Goal: Use online tool/utility: Utilize a website feature to perform a specific function

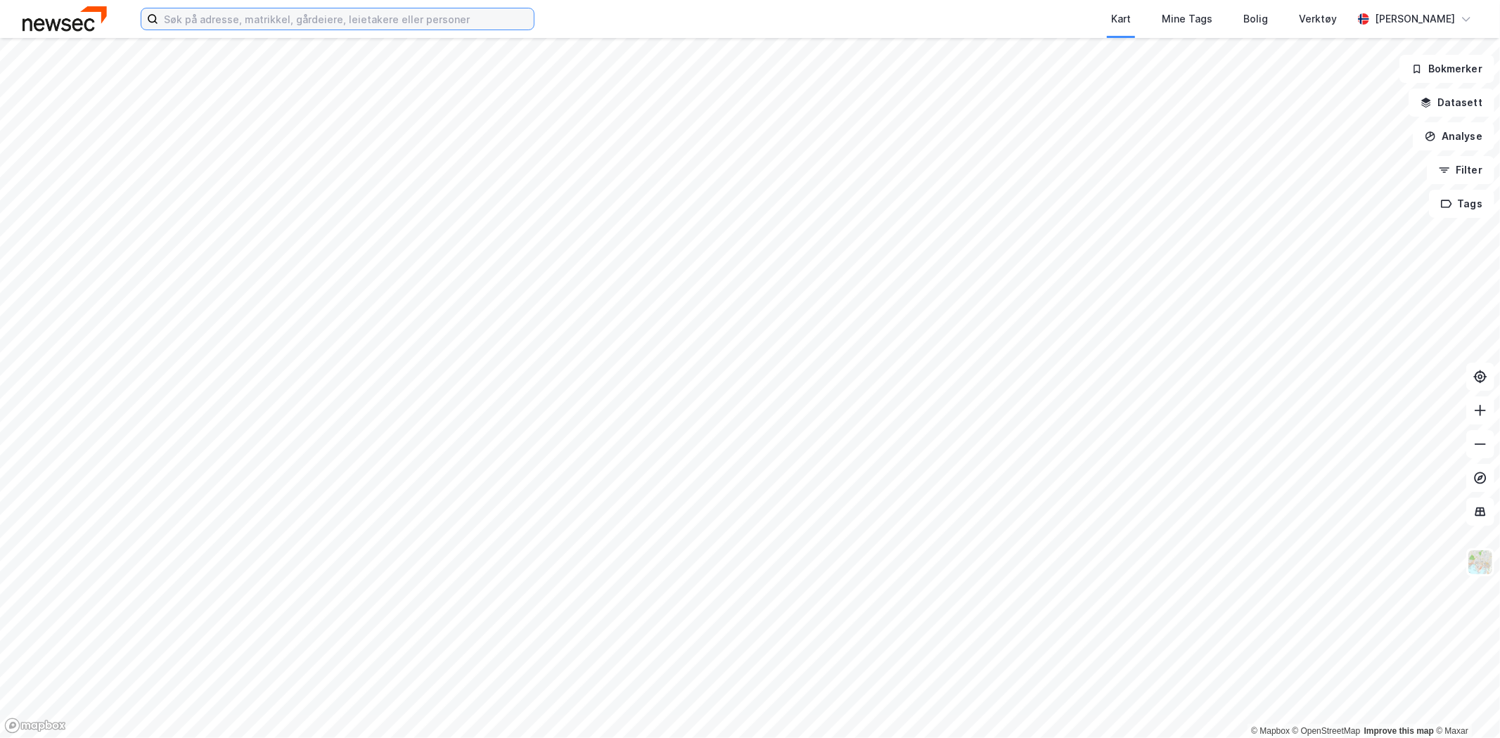
click at [332, 22] on input at bounding box center [345, 18] width 375 height 21
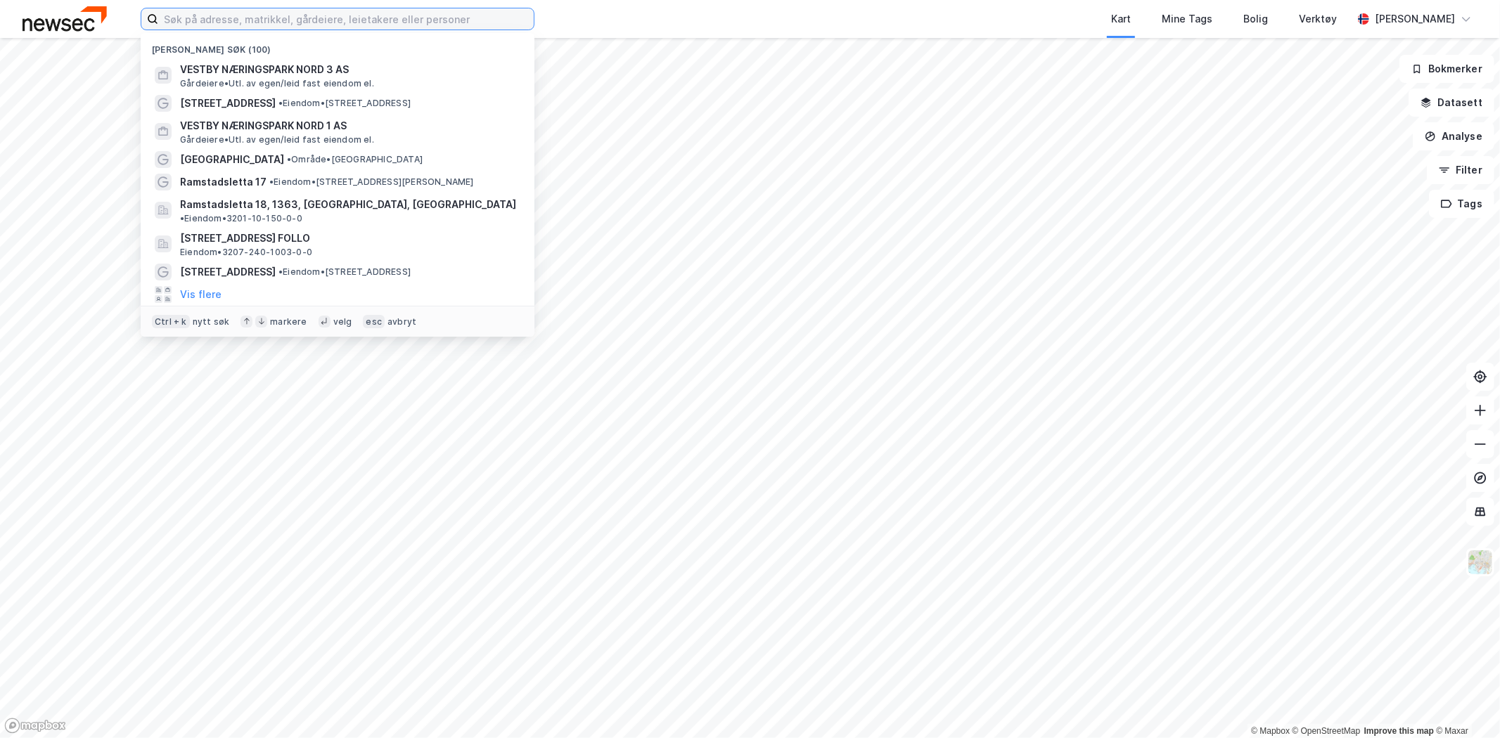
paste input "1121-1-800-0-0"
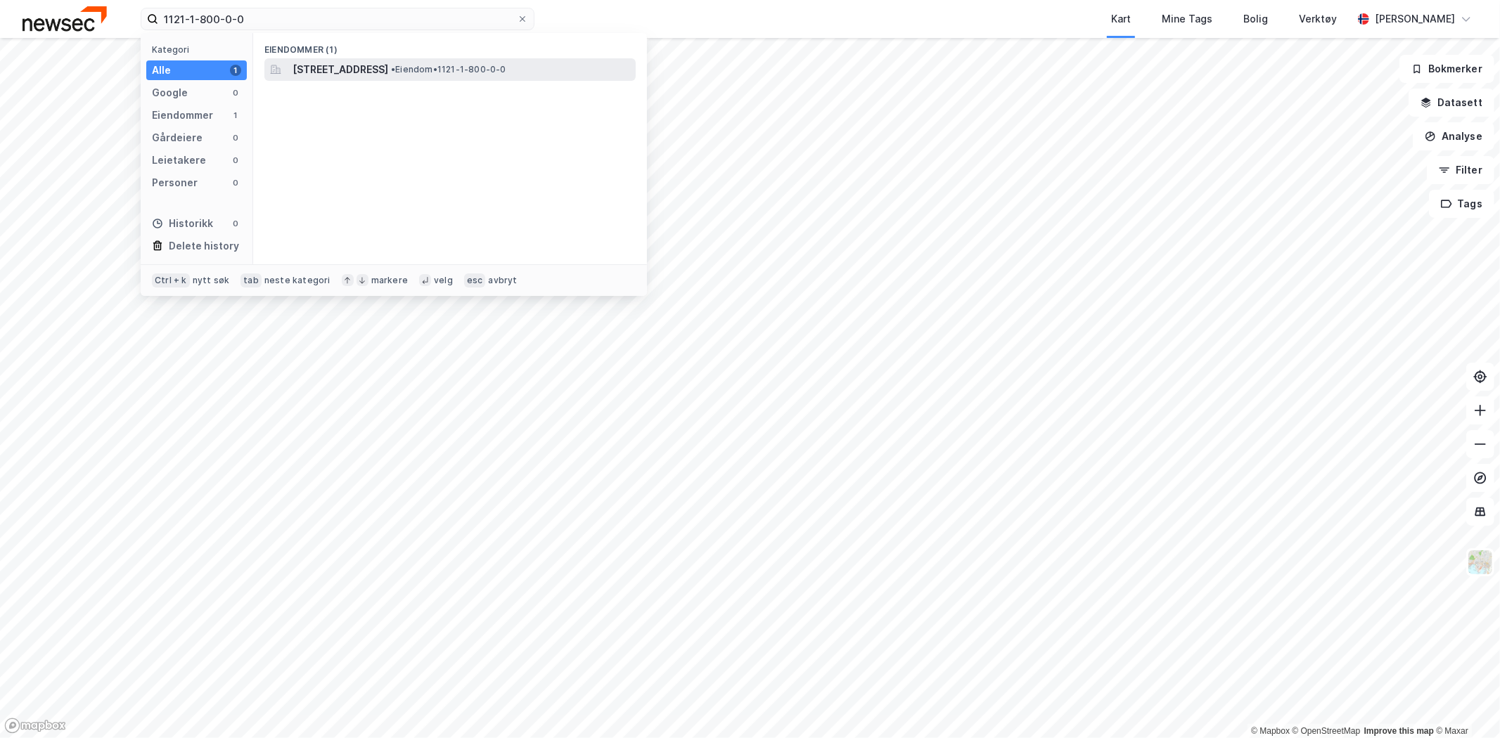
click at [363, 65] on span "[STREET_ADDRESS]" at bounding box center [340, 69] width 96 height 17
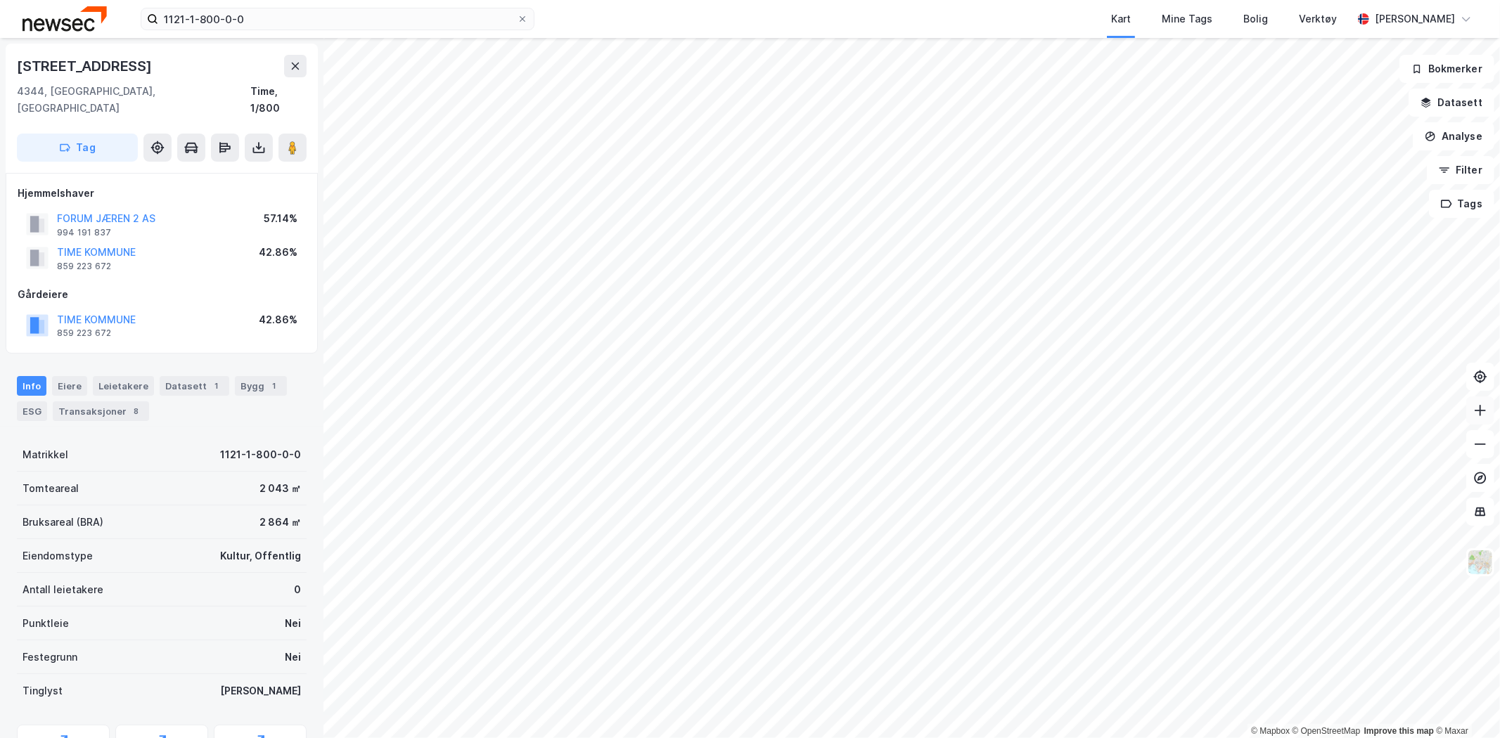
click at [1474, 411] on icon at bounding box center [1480, 411] width 14 height 14
drag, startPoint x: 131, startPoint y: 72, endPoint x: 13, endPoint y: 59, distance: 118.8
click at [13, 59] on div "[STREET_ADDRESS], [GEOGRAPHIC_DATA] Time, 1/800 Tag" at bounding box center [162, 108] width 312 height 129
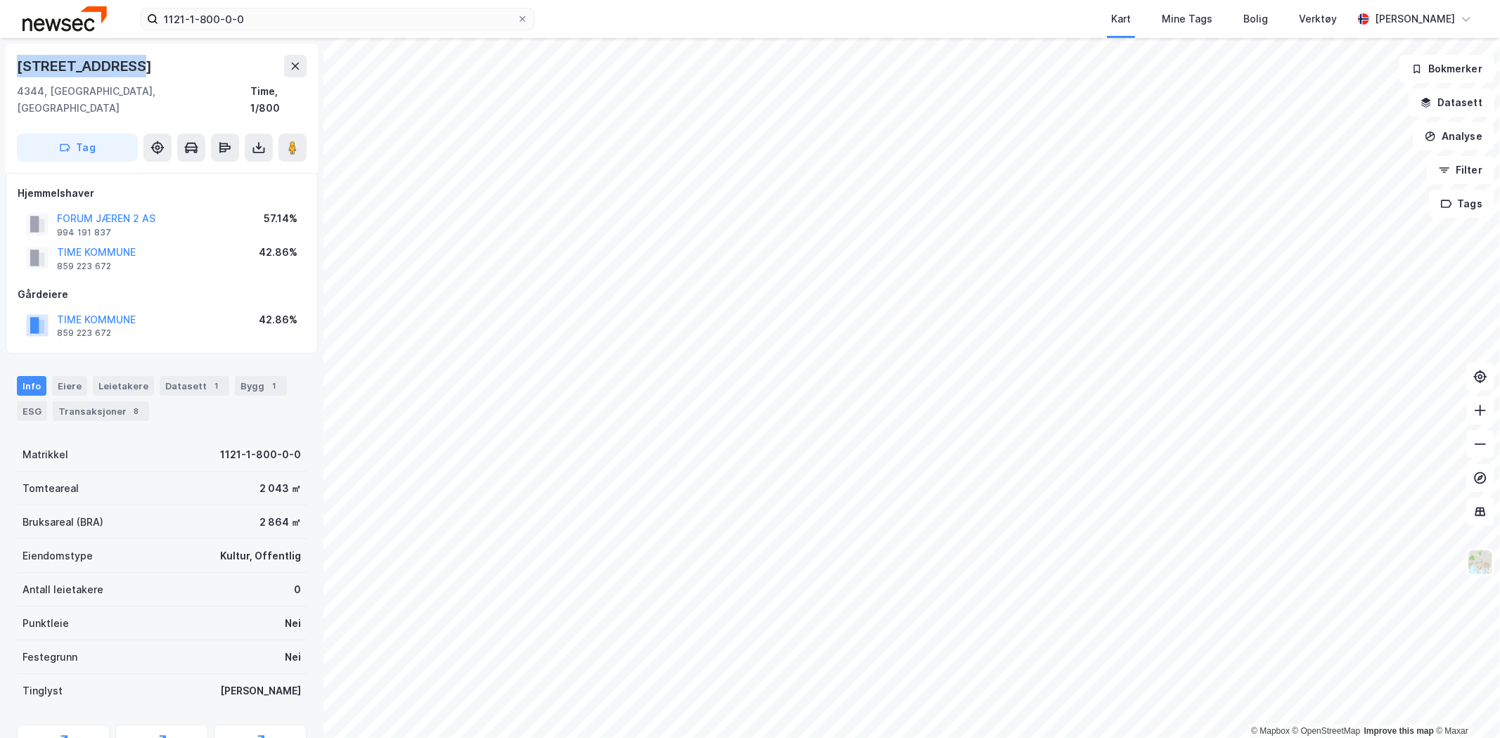
copy div "[STREET_ADDRESS]"
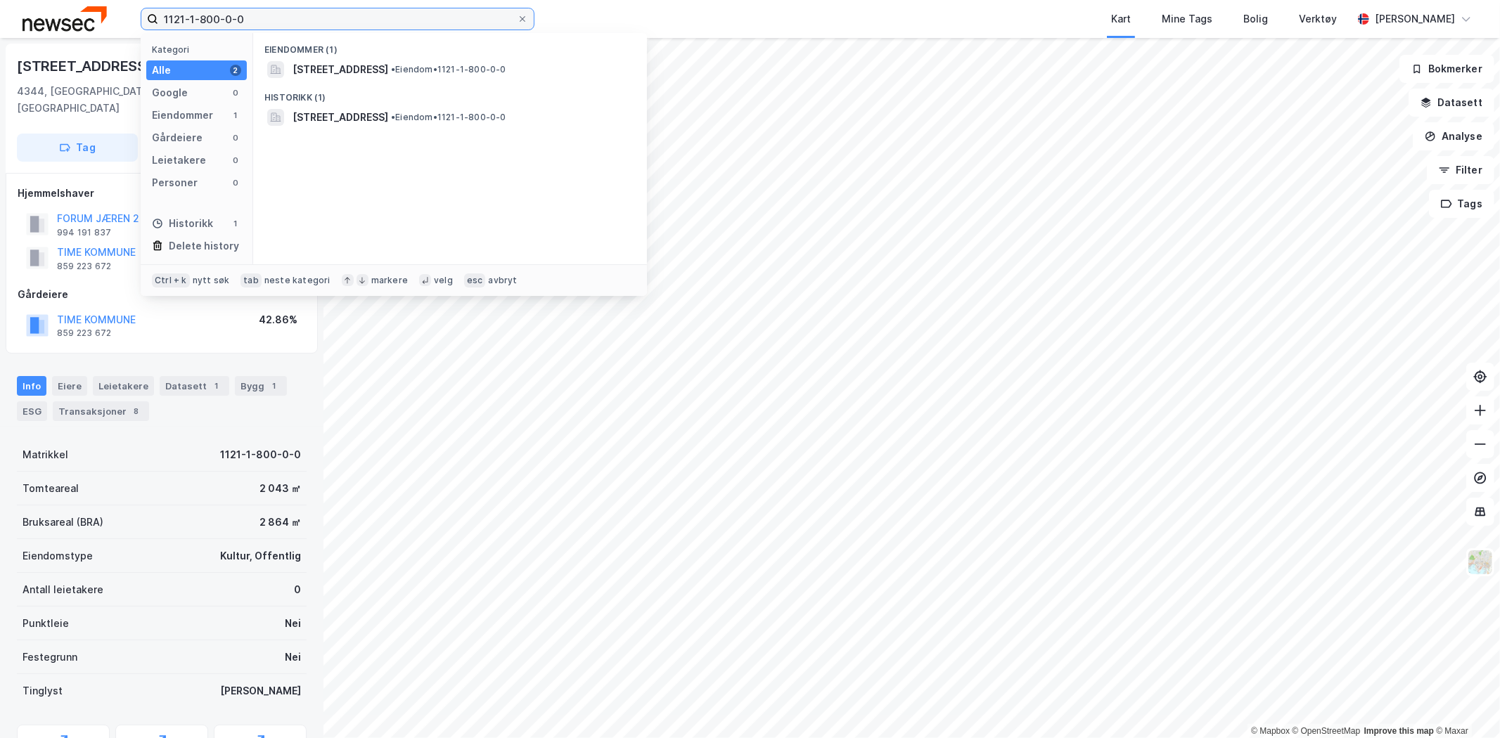
drag, startPoint x: 344, startPoint y: 25, endPoint x: 0, endPoint y: 7, distance: 345.0
click at [0, 7] on div "1121-1-800-0-0 Kategori Alle 2 Google 0 Eiendommer 1 Gårdeiere 0 Leietakere 0 P…" at bounding box center [750, 19] width 1500 height 38
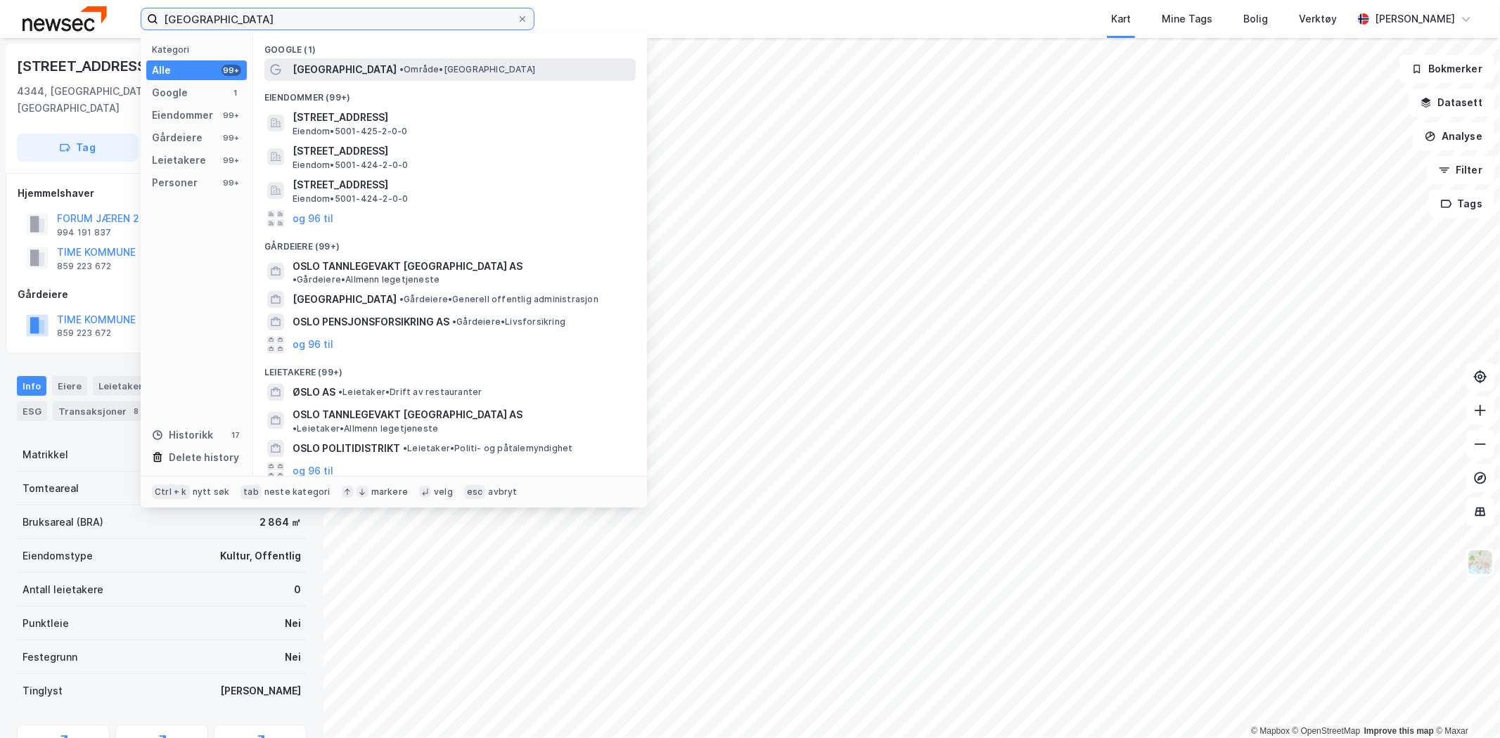
type input "[GEOGRAPHIC_DATA]"
click at [399, 74] on span "• Område • [GEOGRAPHIC_DATA]" at bounding box center [467, 69] width 136 height 11
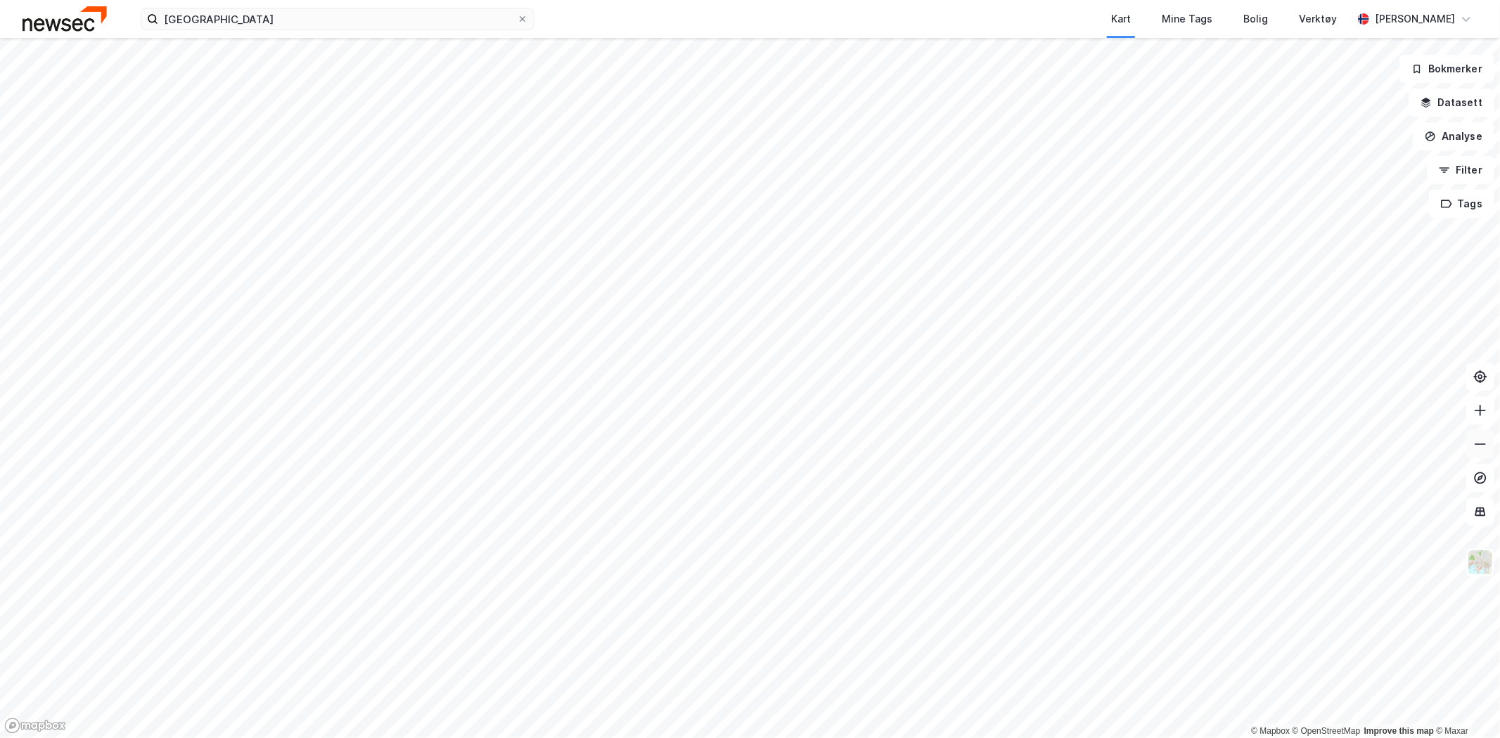
click at [1481, 439] on icon at bounding box center [1480, 444] width 14 height 14
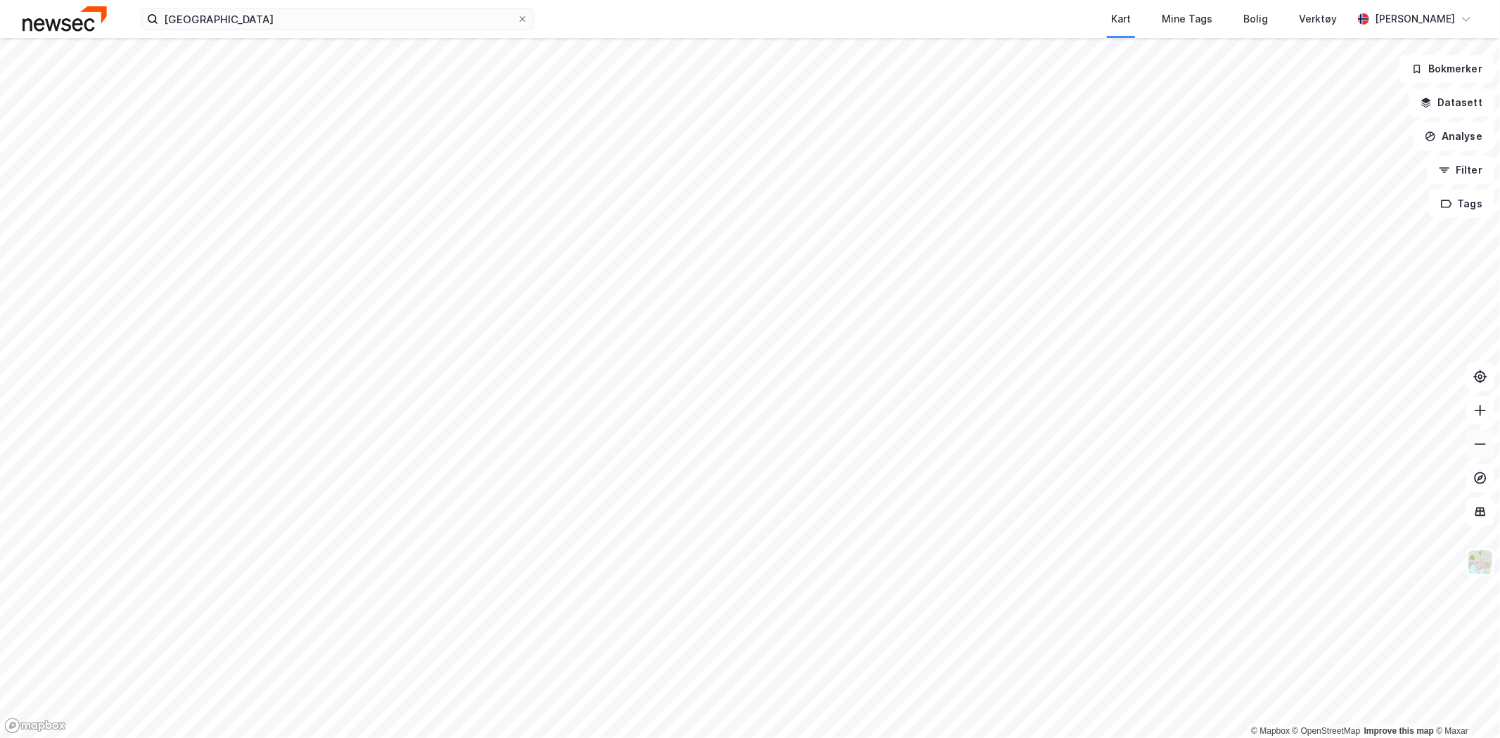
click at [1481, 439] on icon at bounding box center [1480, 444] width 14 height 14
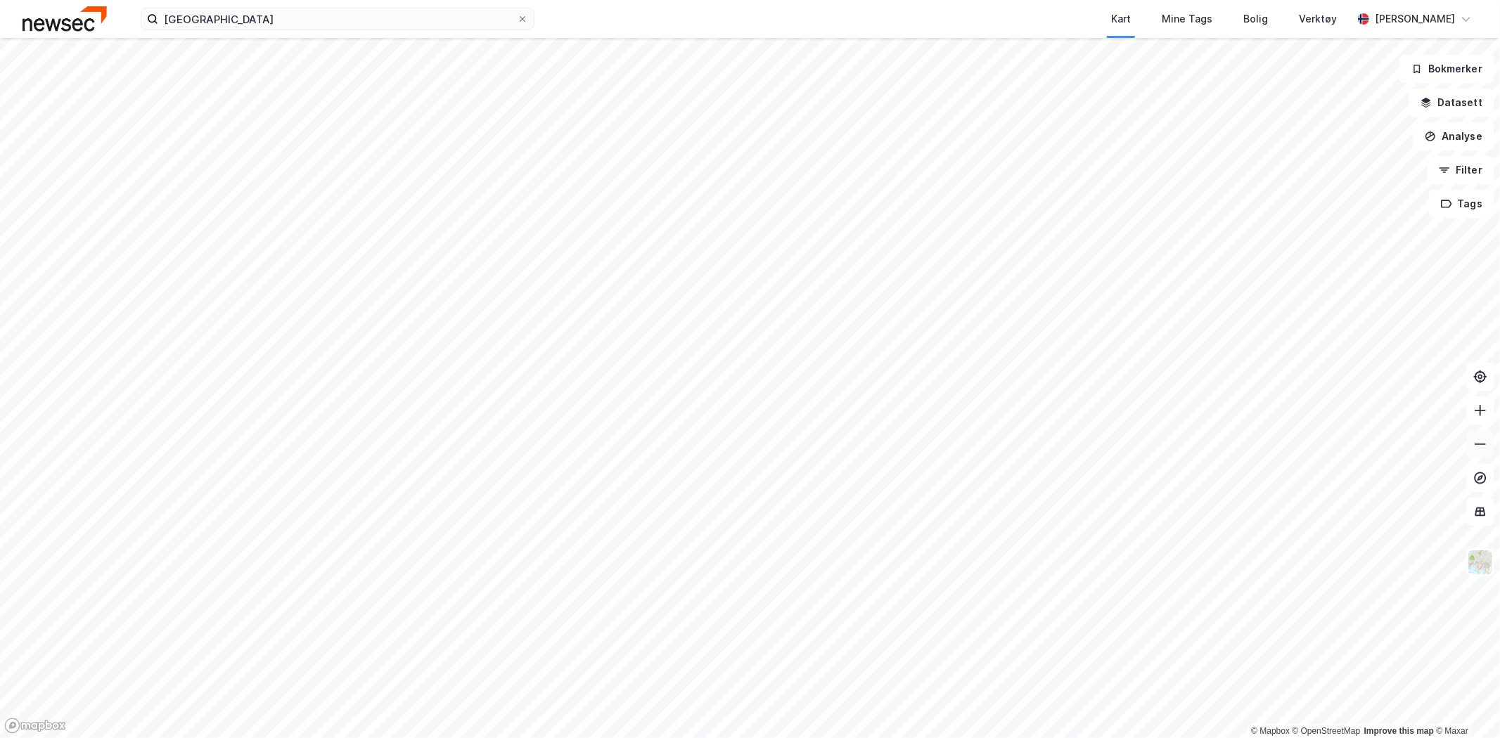
click at [1481, 439] on icon at bounding box center [1480, 444] width 14 height 14
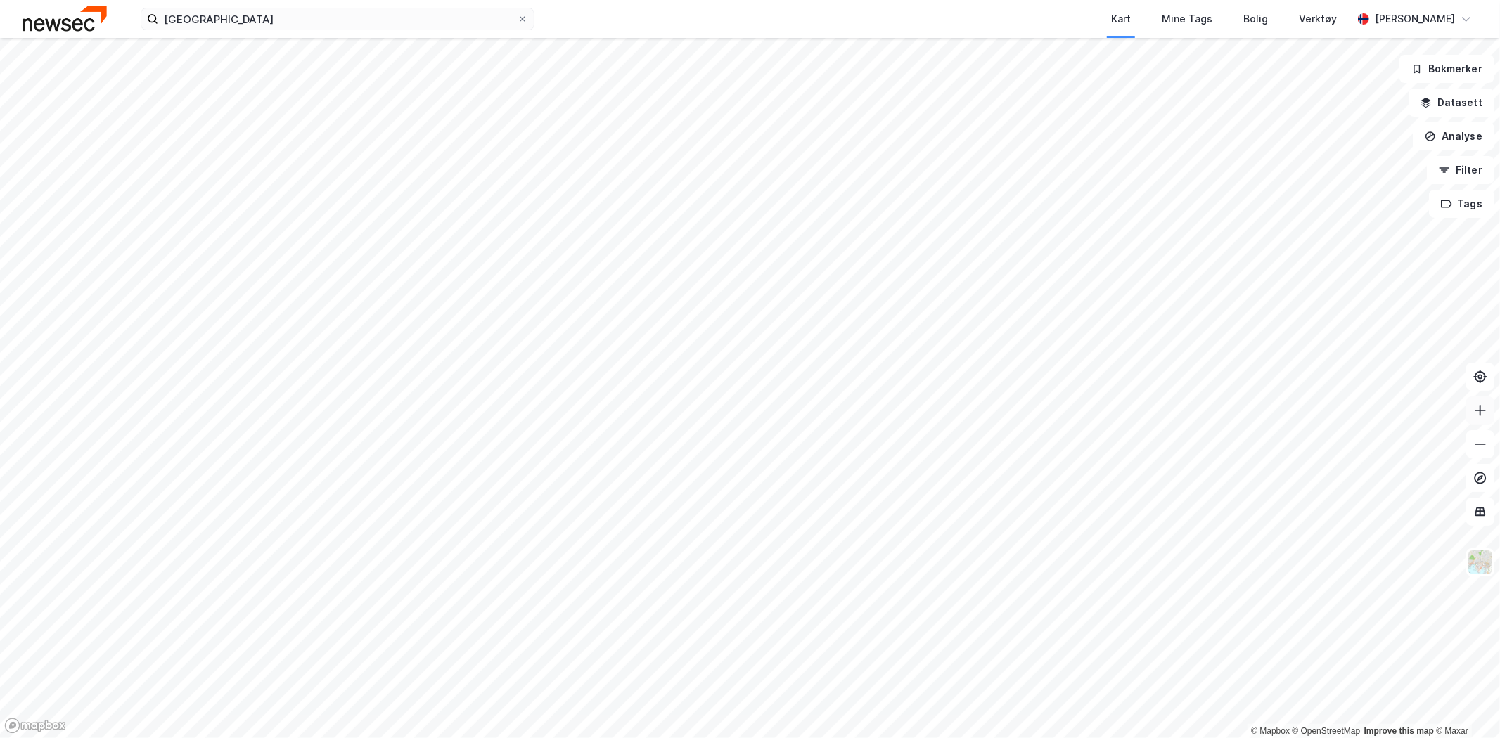
click at [1486, 411] on icon at bounding box center [1480, 411] width 14 height 14
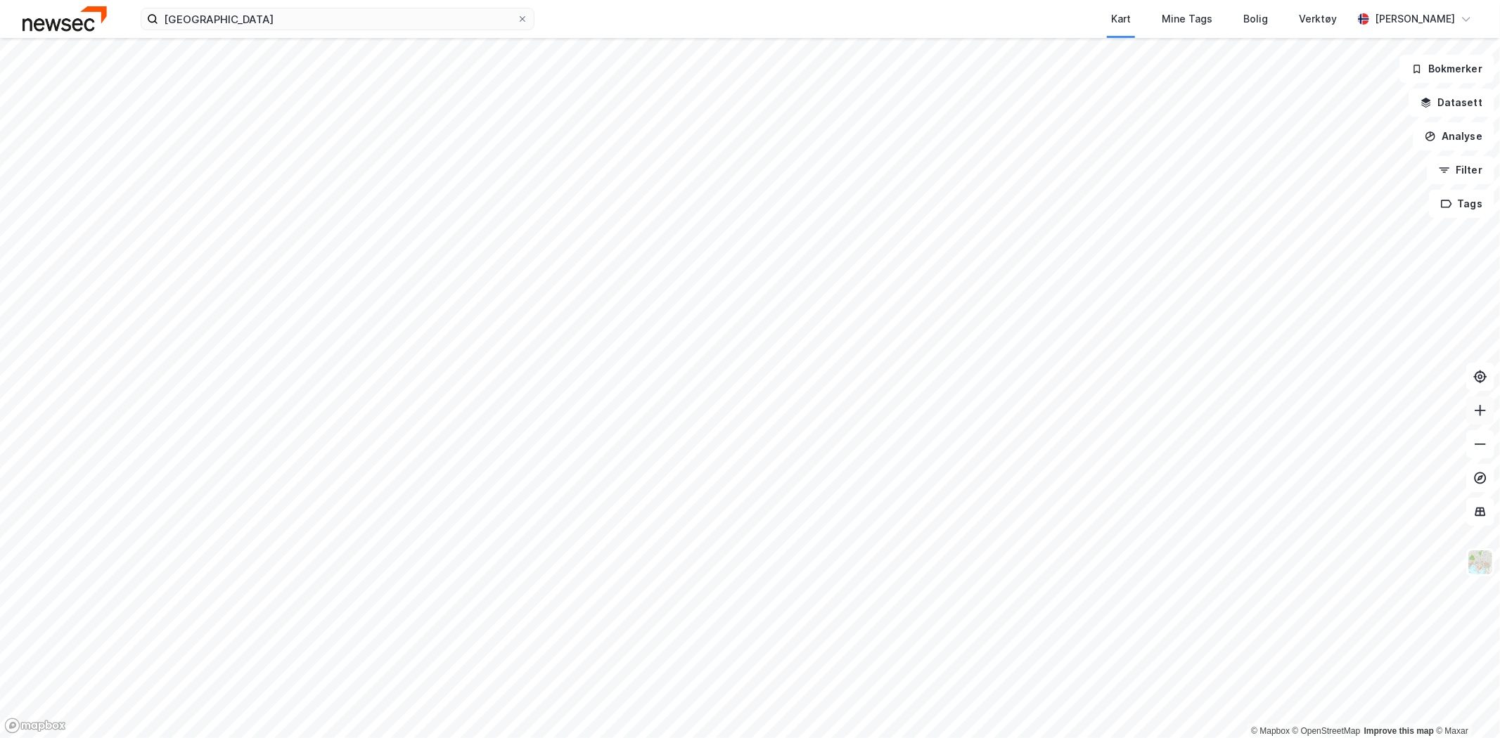
click at [1481, 408] on icon at bounding box center [1480, 411] width 14 height 14
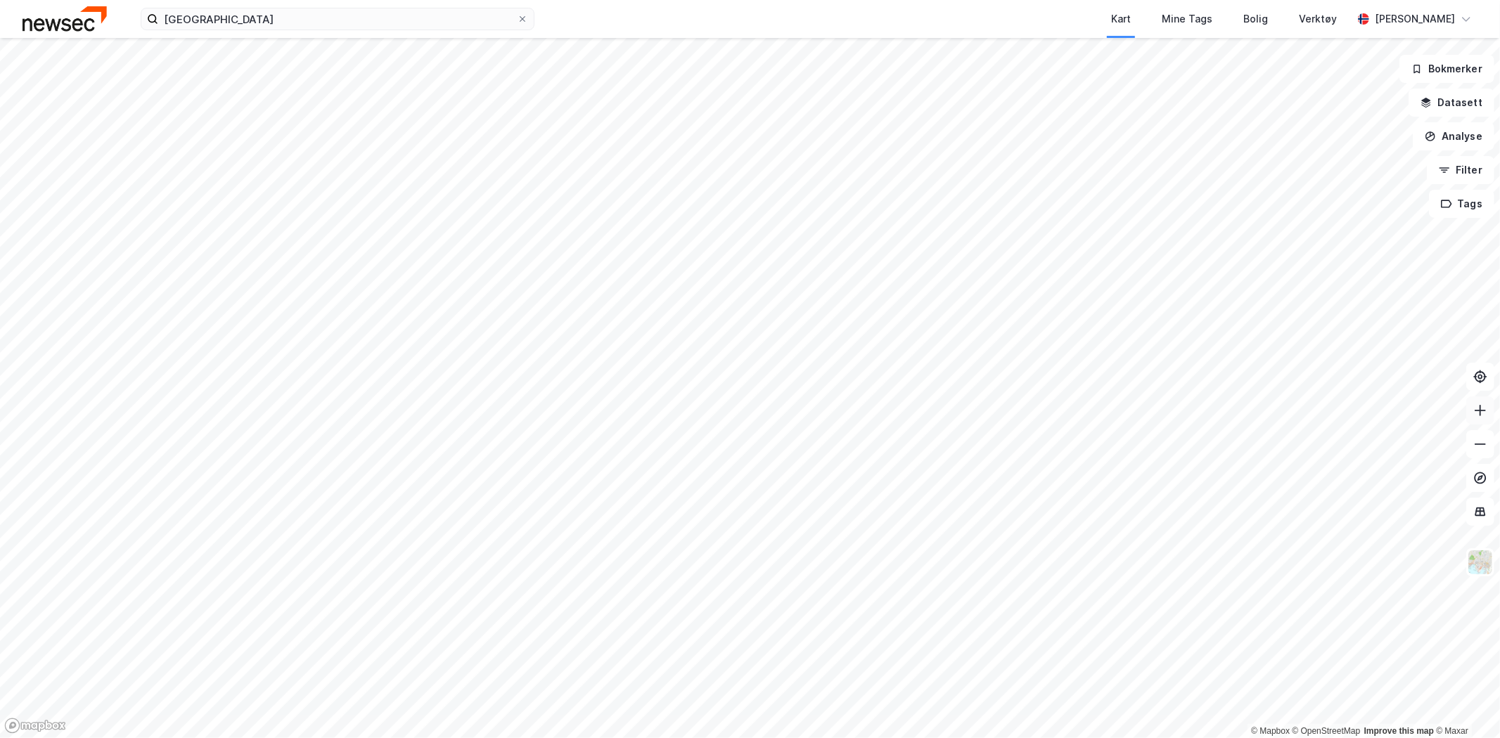
click at [1481, 408] on icon at bounding box center [1480, 411] width 14 height 14
click at [747, 737] on html "oslo Kart Mine Tags [PERSON_NAME] Verktøy [PERSON_NAME] © Mapbox © OpenStreetMa…" at bounding box center [750, 369] width 1500 height 738
click at [1479, 413] on icon at bounding box center [1479, 410] width 1 height 11
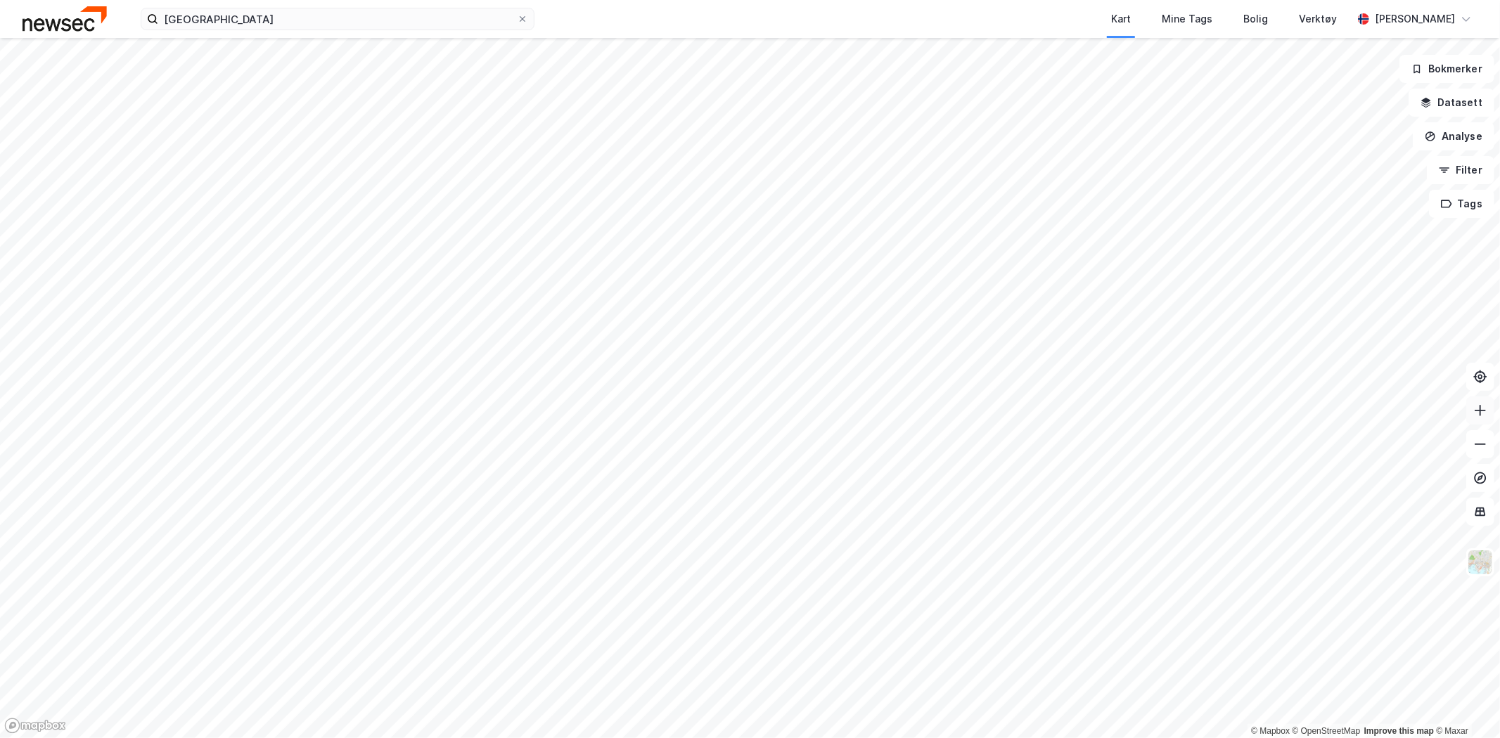
click at [1479, 413] on icon at bounding box center [1479, 410] width 1 height 11
click at [1456, 144] on button "Analyse" at bounding box center [1453, 136] width 82 height 28
click at [1339, 160] on div "Tegn område" at bounding box center [1331, 166] width 122 height 12
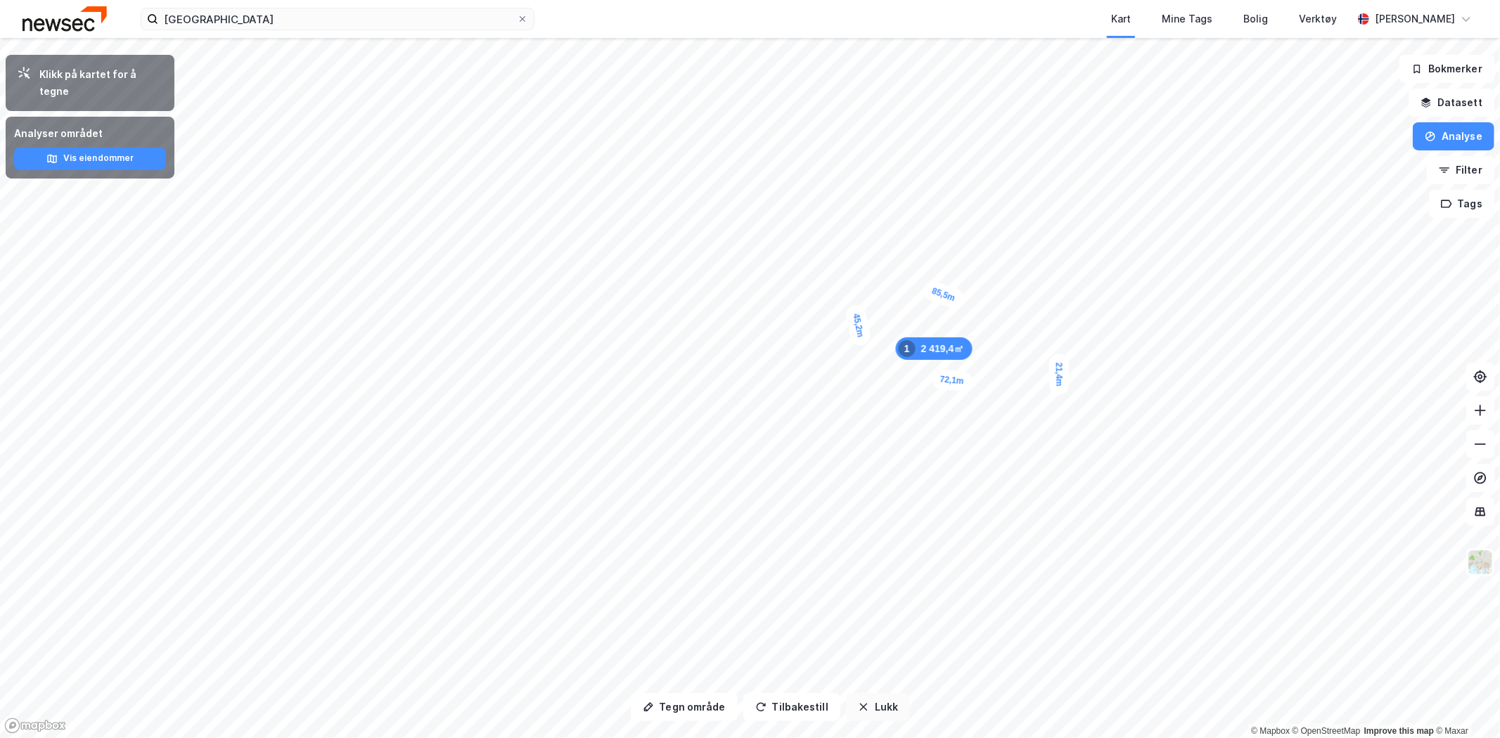
click at [870, 709] on button "Lukk" at bounding box center [878, 707] width 64 height 28
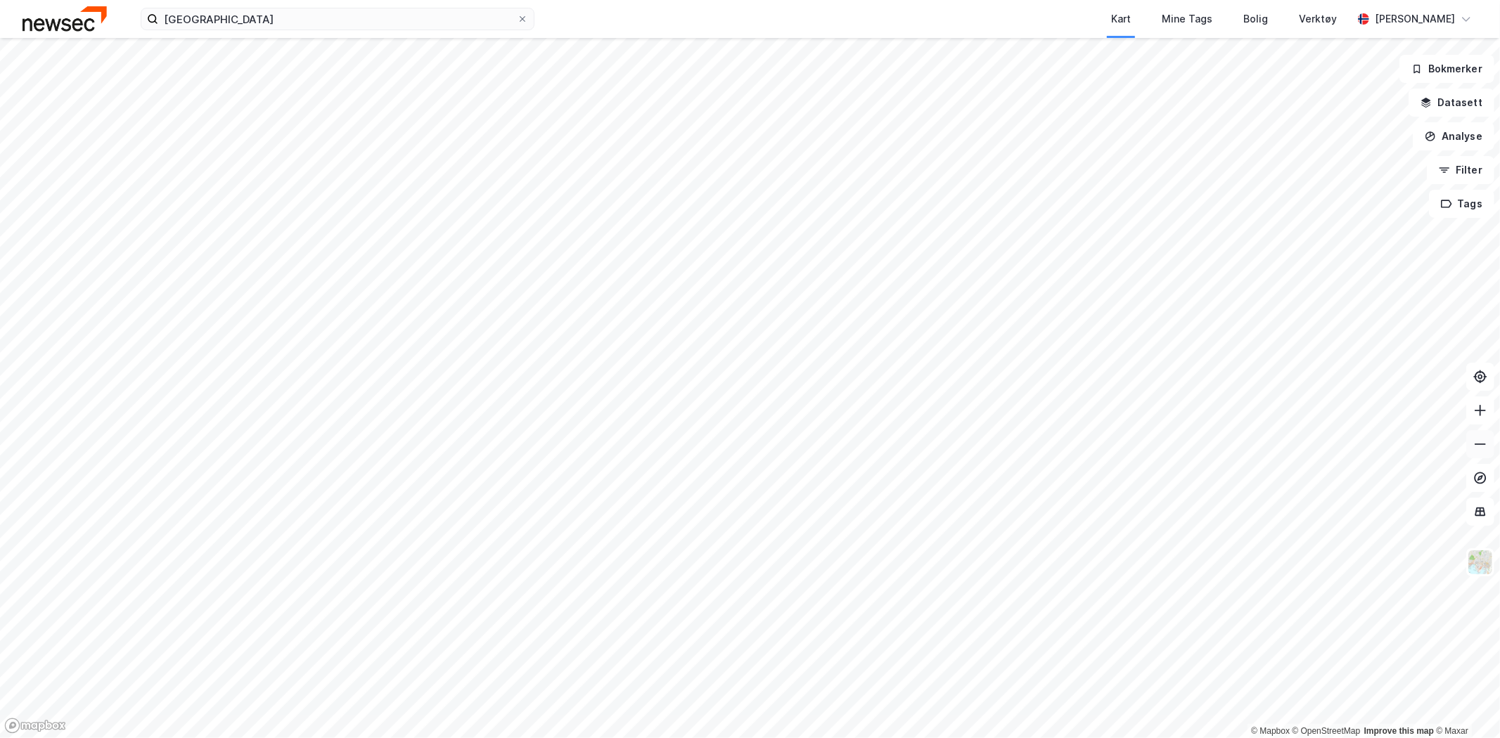
click at [1485, 446] on icon at bounding box center [1480, 444] width 14 height 14
click at [1488, 408] on button at bounding box center [1480, 411] width 28 height 28
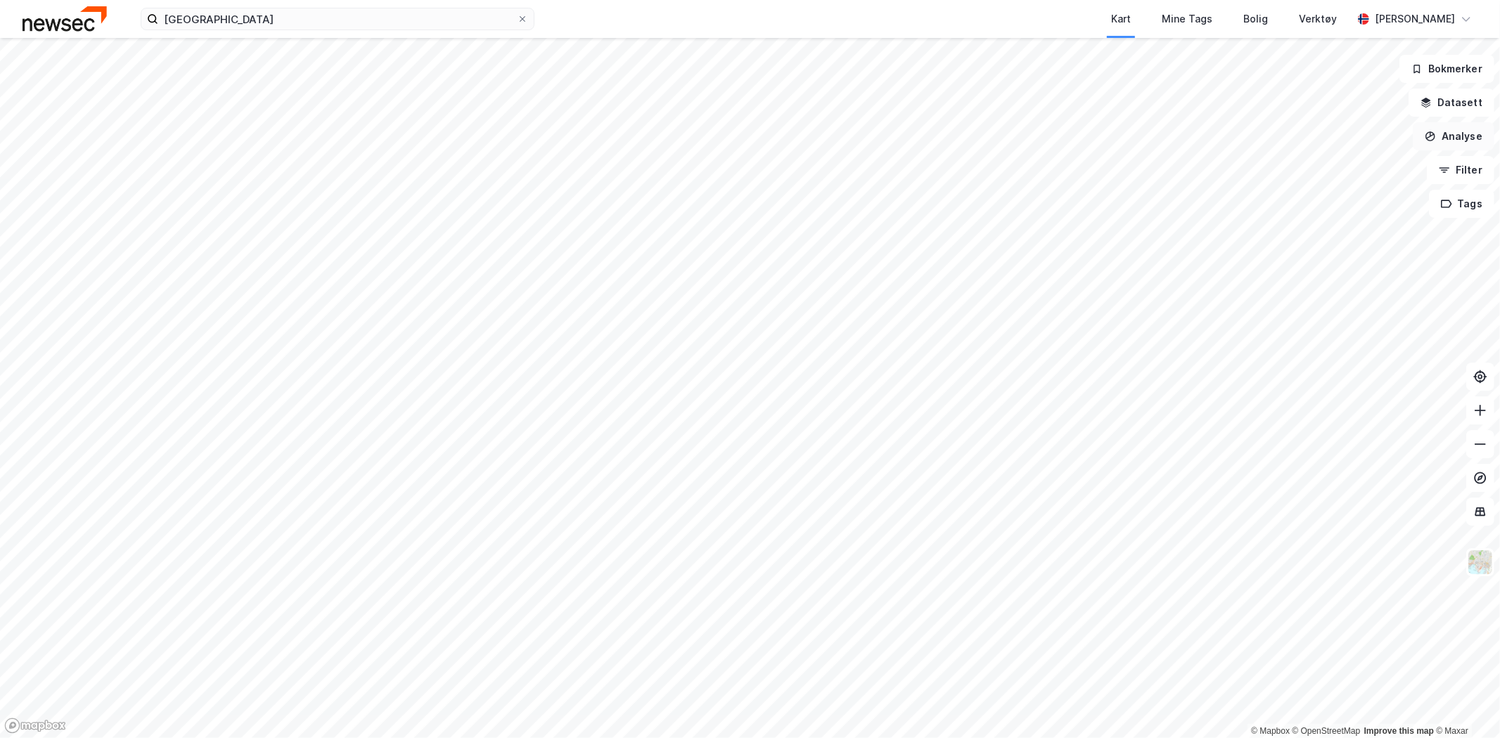
click at [1456, 142] on button "Analyse" at bounding box center [1453, 136] width 82 height 28
drag, startPoint x: 1329, startPoint y: 138, endPoint x: 1326, endPoint y: 159, distance: 21.4
click at [1326, 159] on div "Mål avstand Tegn område Tegn [PERSON_NAME] demografi Reisetidsanalyse" at bounding box center [1323, 195] width 162 height 138
click at [1326, 160] on div "Tegn område" at bounding box center [1331, 166] width 122 height 12
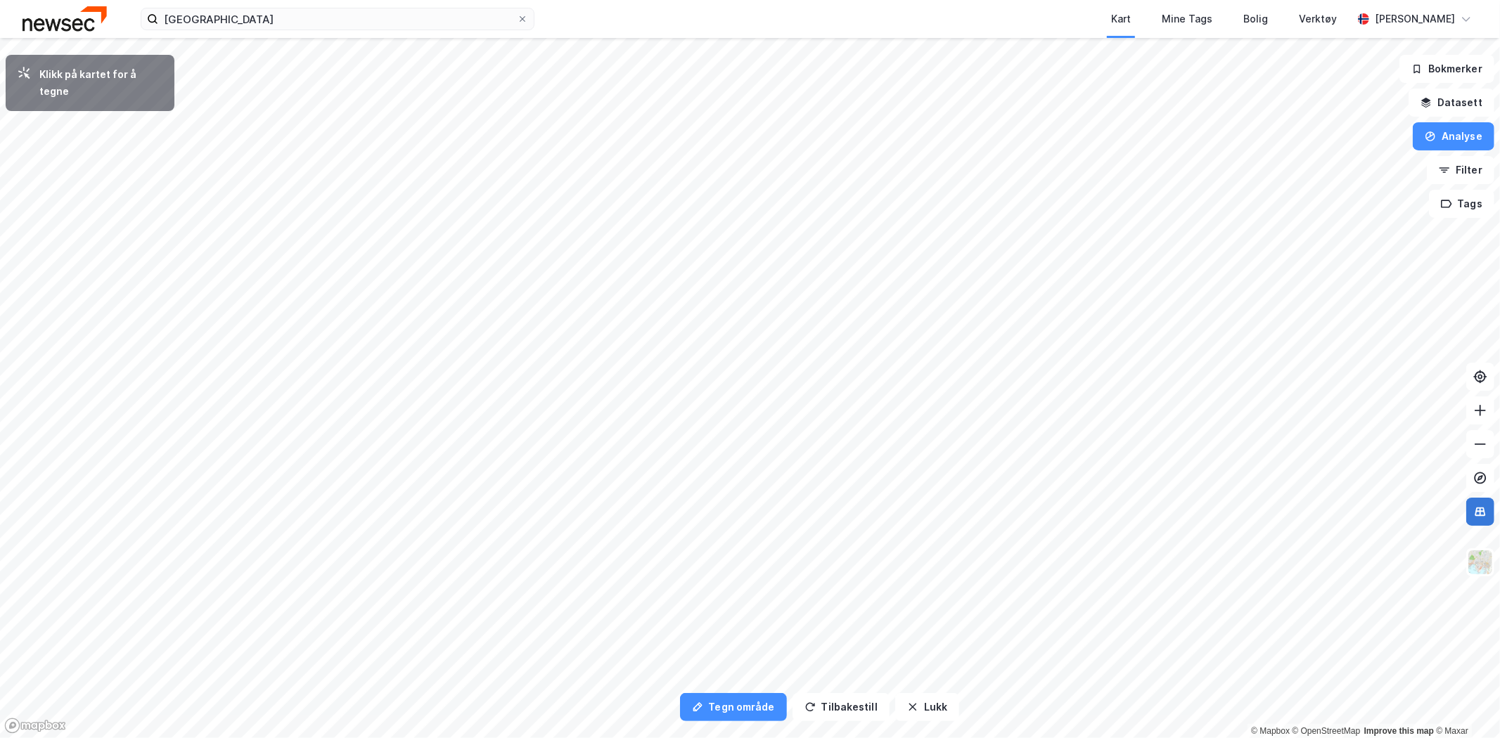
click at [1478, 510] on icon at bounding box center [1480, 512] width 14 height 14
click at [911, 701] on button "Lukk" at bounding box center [927, 707] width 64 height 28
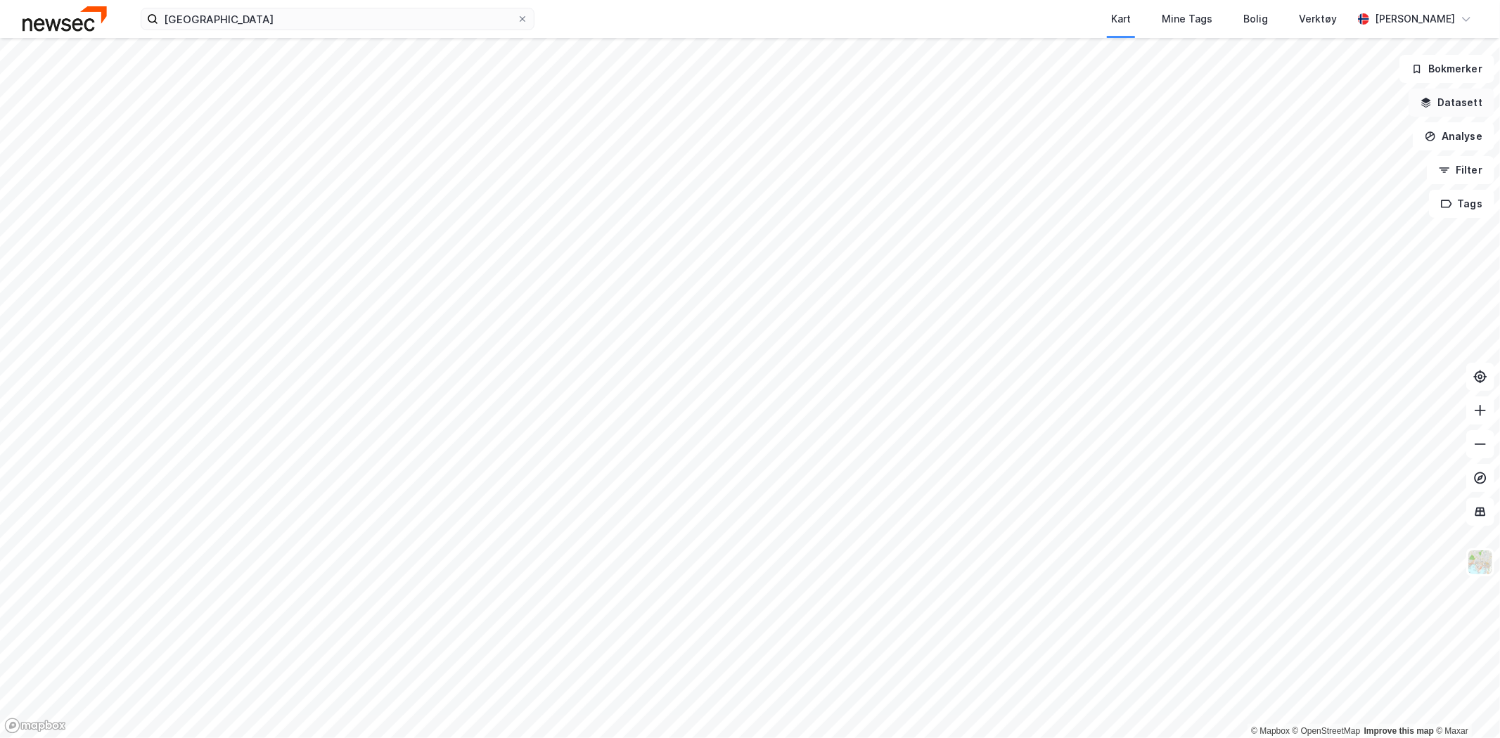
click at [1456, 96] on button "Datasett" at bounding box center [1451, 103] width 86 height 28
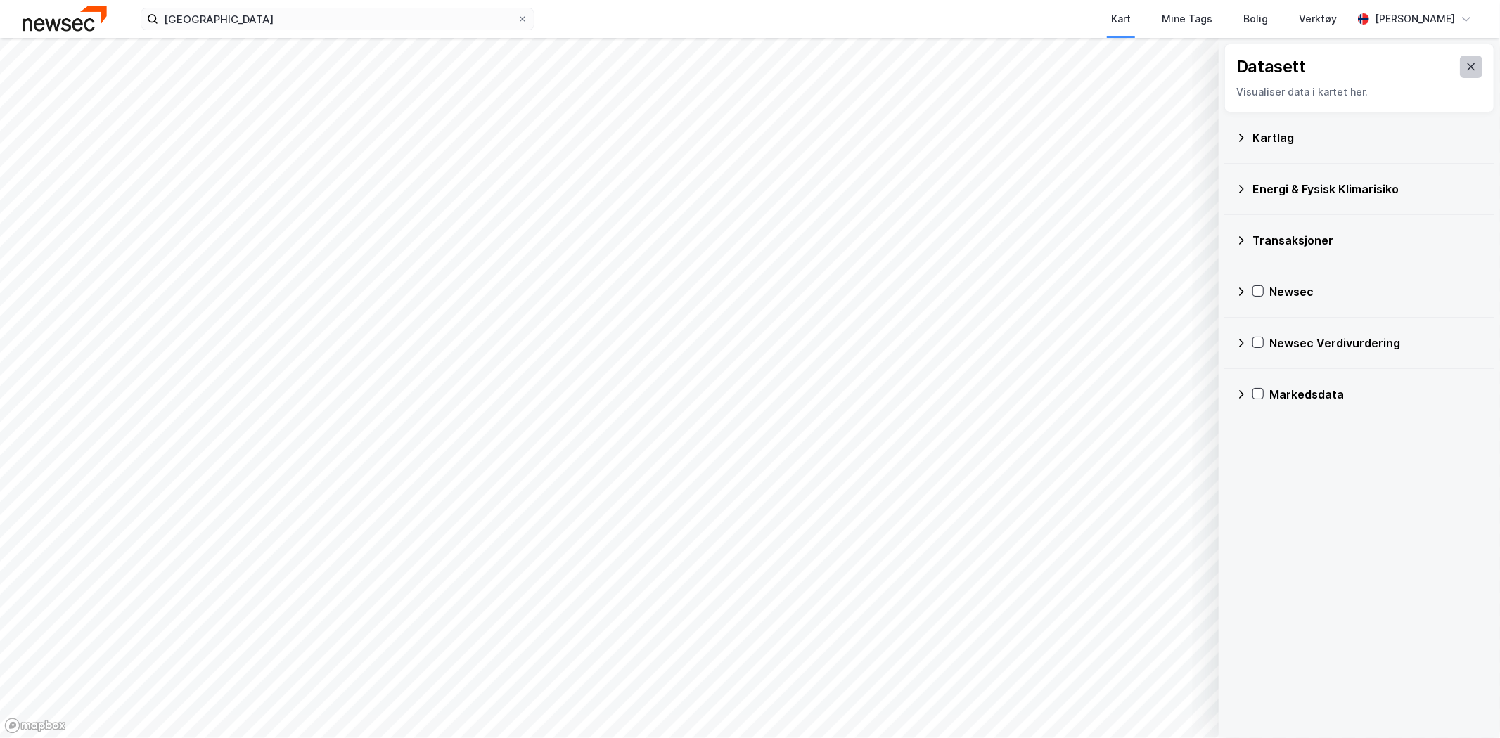
click at [1465, 70] on icon at bounding box center [1470, 66] width 11 height 11
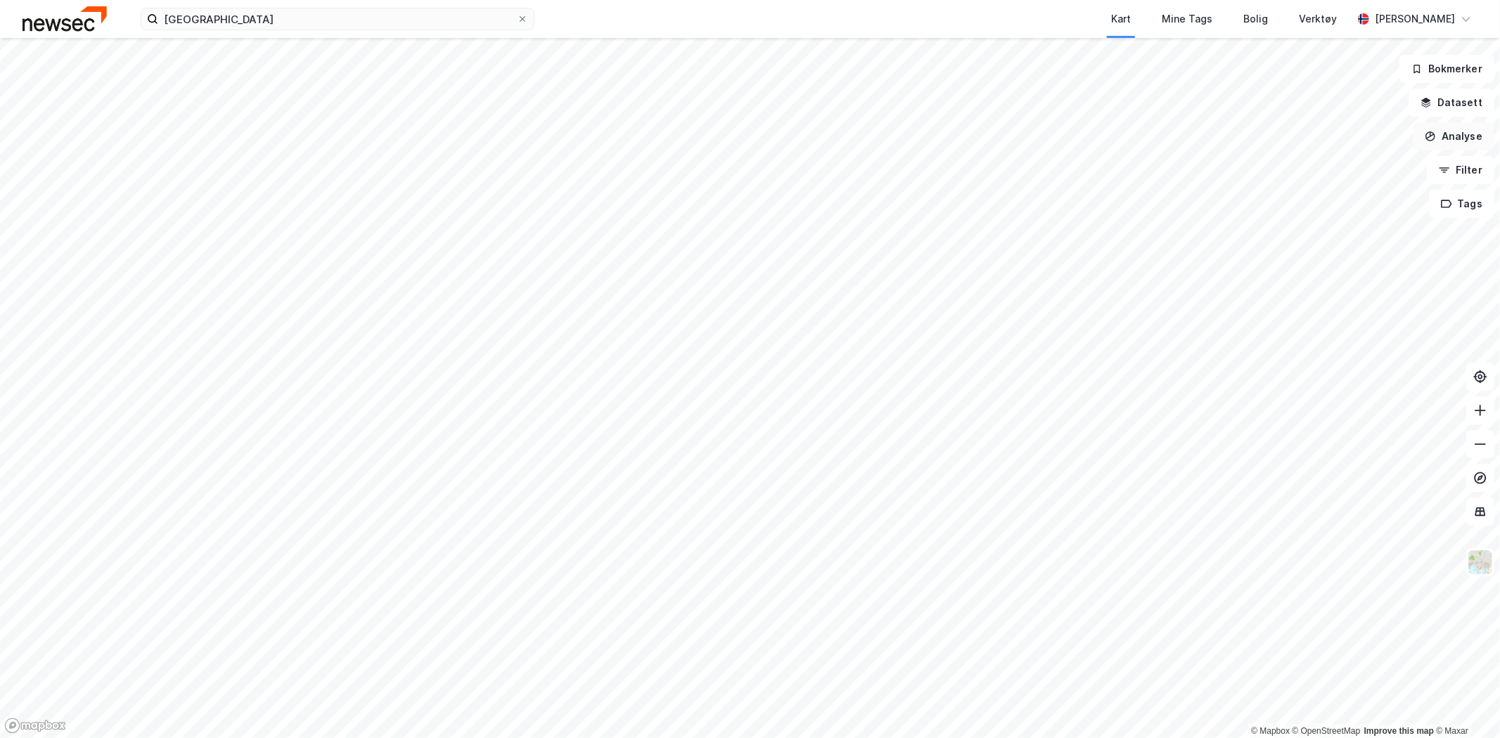
click at [1431, 134] on icon "button" at bounding box center [1429, 136] width 11 height 11
click at [1308, 160] on div "Tegn område" at bounding box center [1331, 166] width 122 height 12
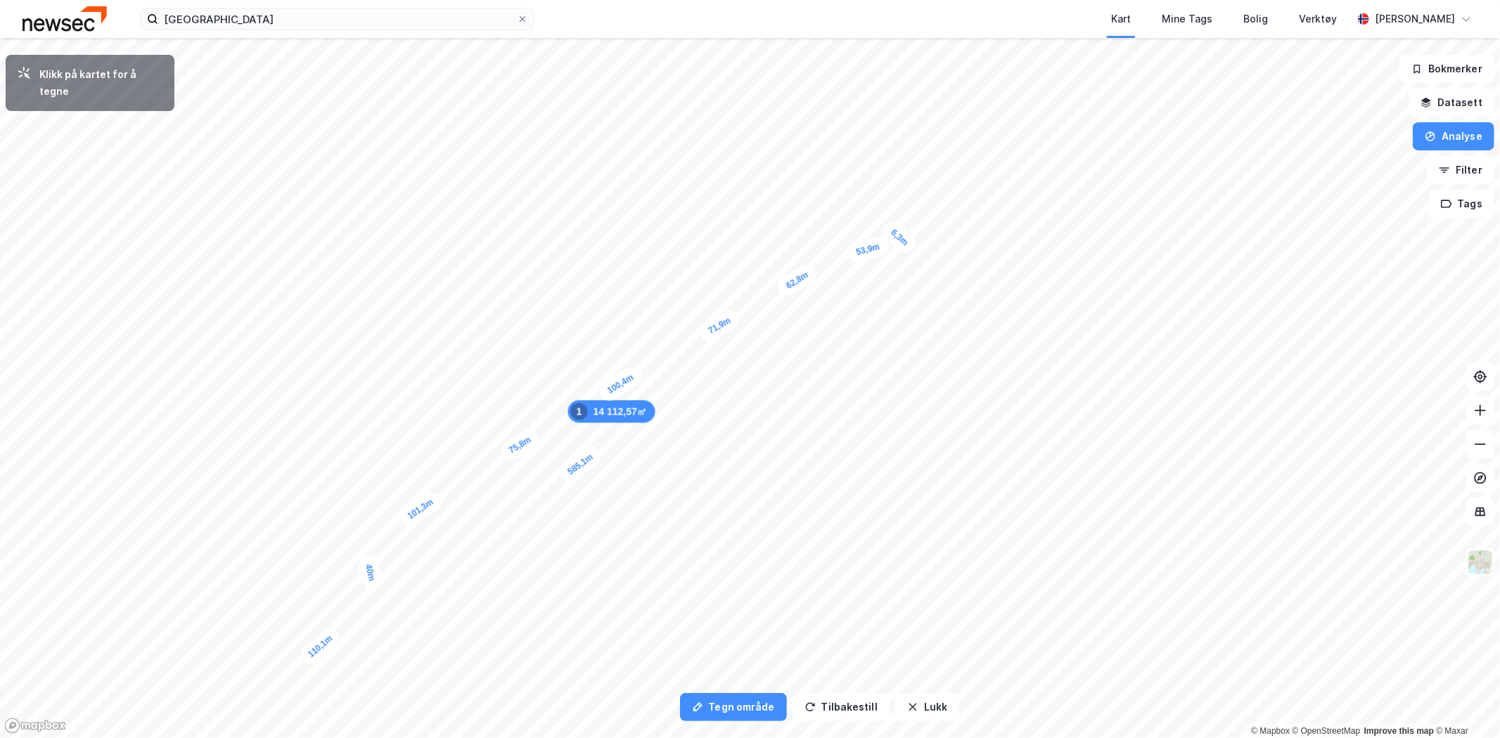
click at [887, 243] on div "6,3m" at bounding box center [899, 237] width 40 height 39
click at [1213, 248] on div "27,4m" at bounding box center [1214, 266] width 20 height 41
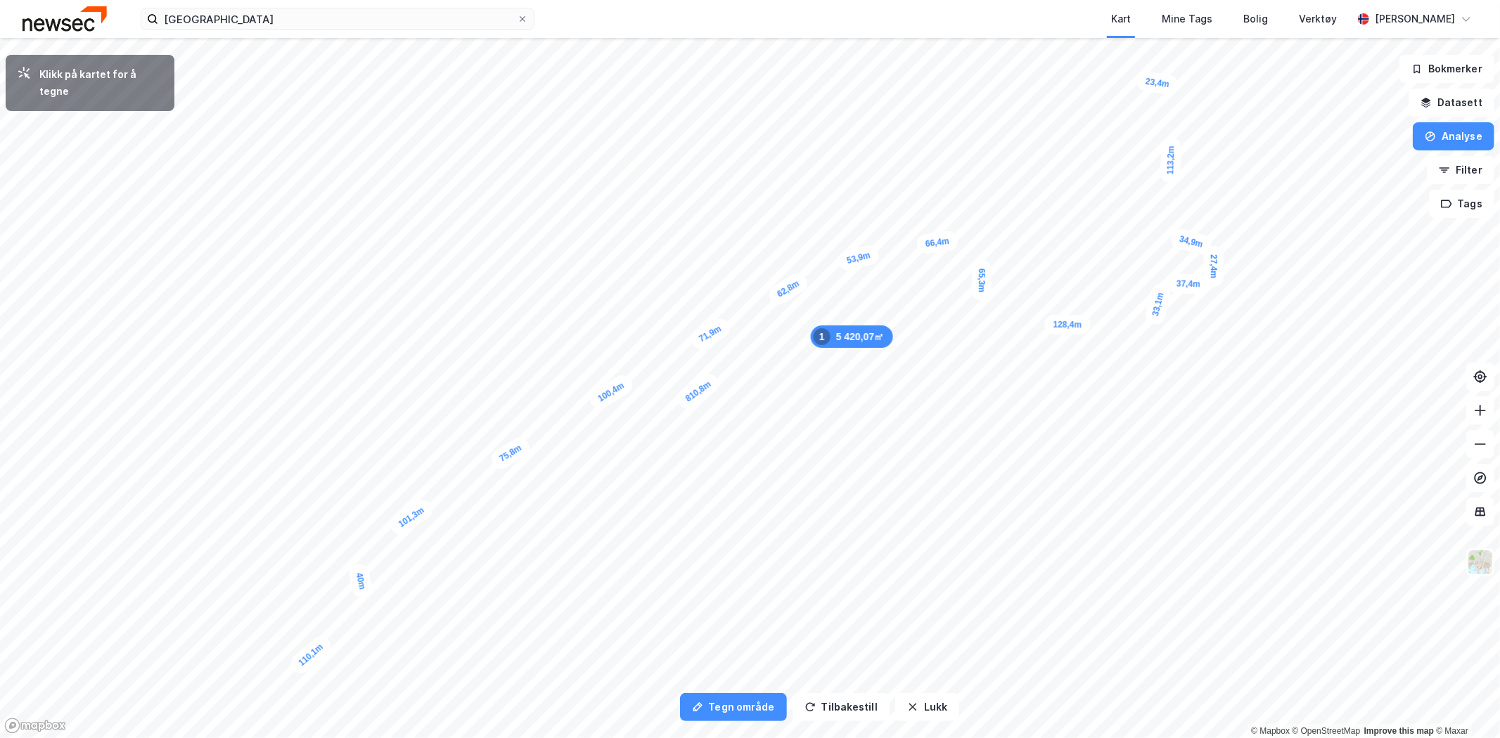
click at [1142, 81] on div "23,4m" at bounding box center [1156, 82] width 43 height 25
click at [875, 187] on div "28,8m" at bounding box center [881, 205] width 32 height 45
click at [856, 191] on div "15,1m" at bounding box center [866, 189] width 44 height 28
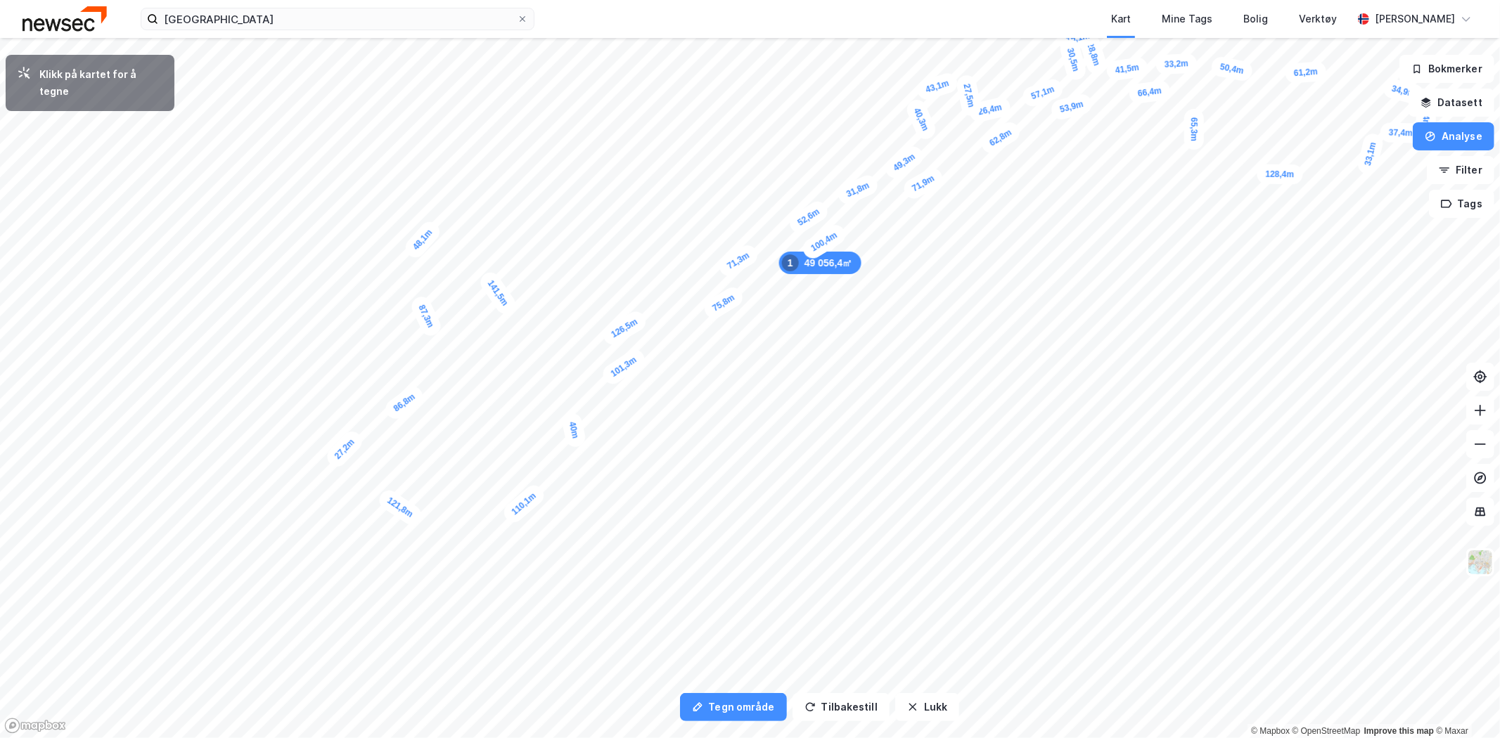
click at [332, 463] on div "27,2m" at bounding box center [344, 448] width 43 height 43
click at [394, 533] on div "14,2m" at bounding box center [394, 523] width 20 height 41
click at [439, 564] on div "23,4m" at bounding box center [453, 558] width 45 height 34
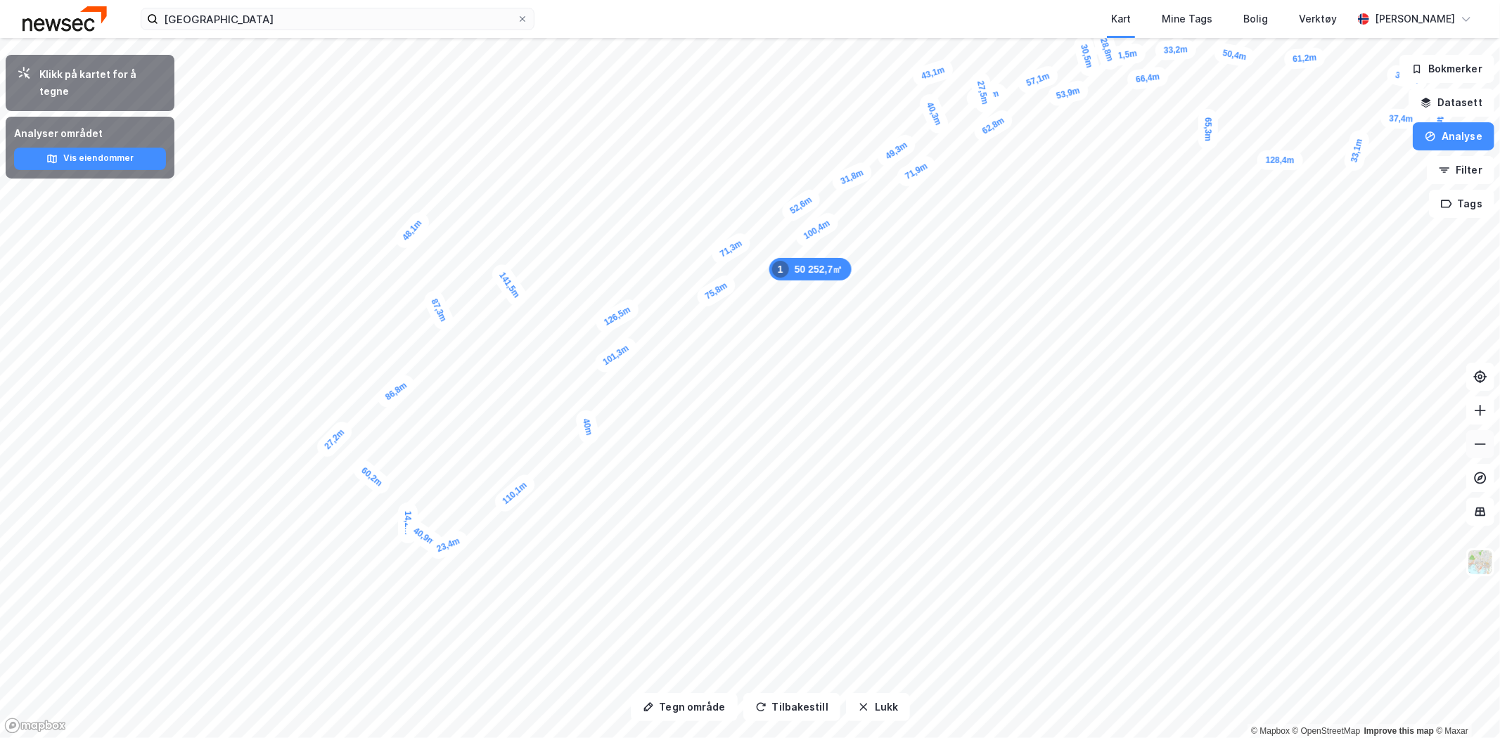
click at [1483, 441] on icon at bounding box center [1480, 444] width 14 height 14
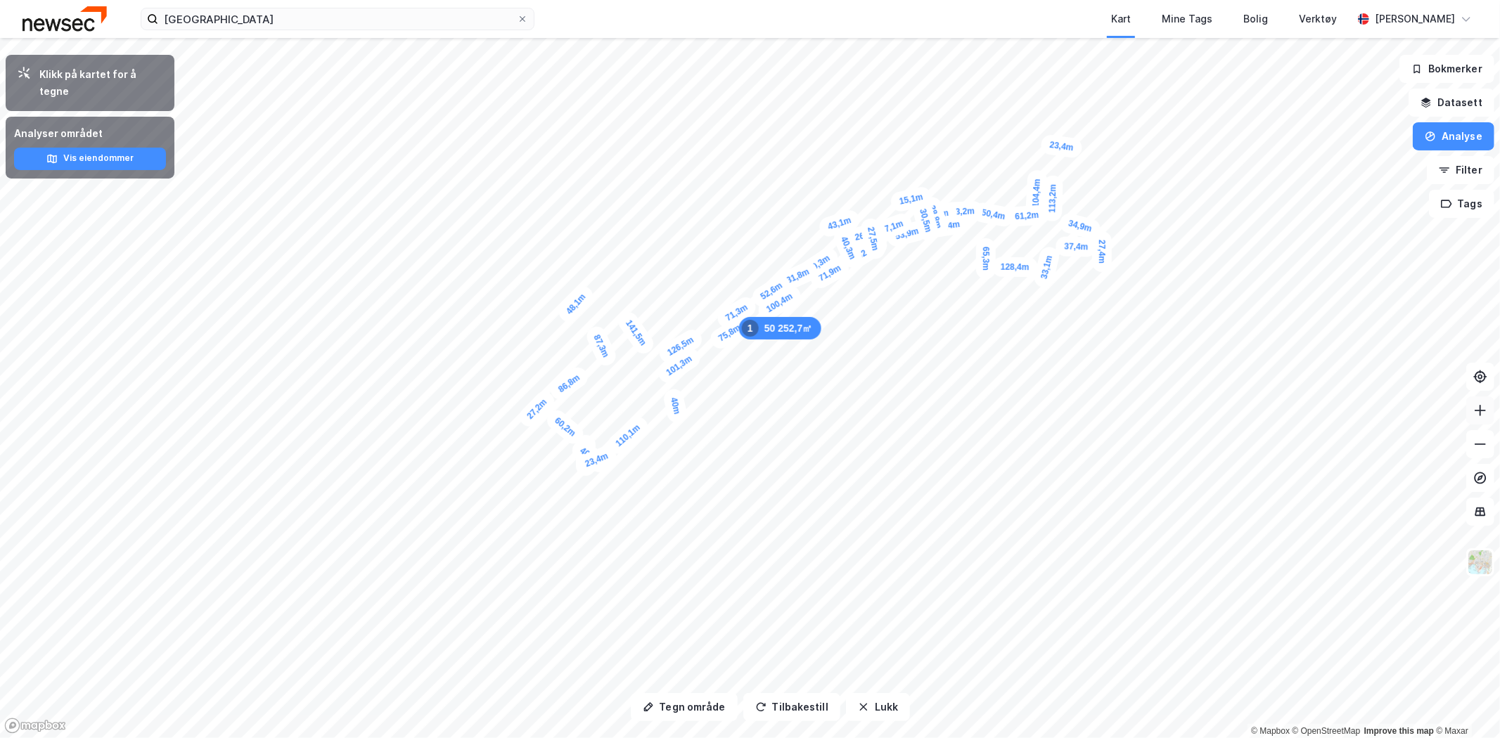
click at [1485, 416] on icon at bounding box center [1480, 411] width 14 height 14
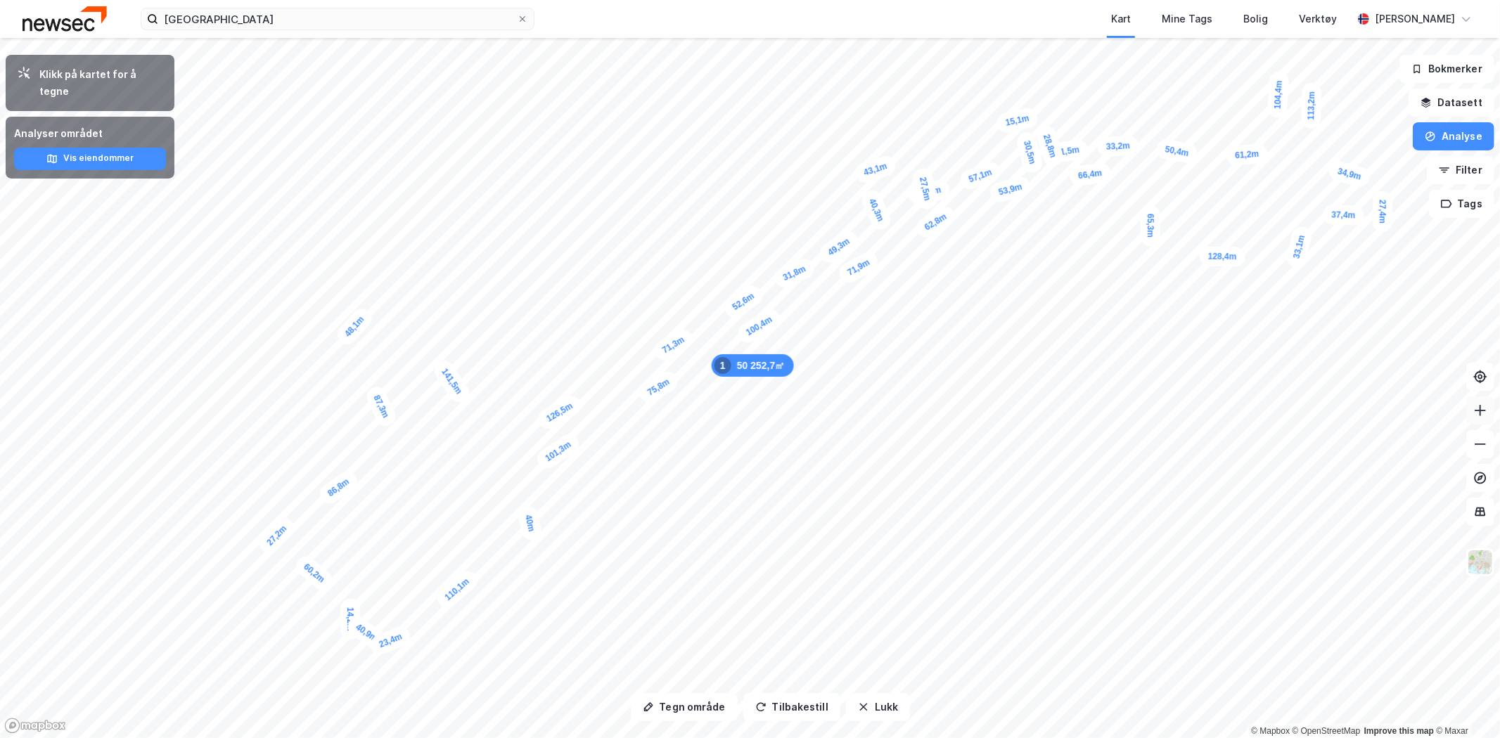
click at [1480, 408] on icon at bounding box center [1479, 410] width 1 height 11
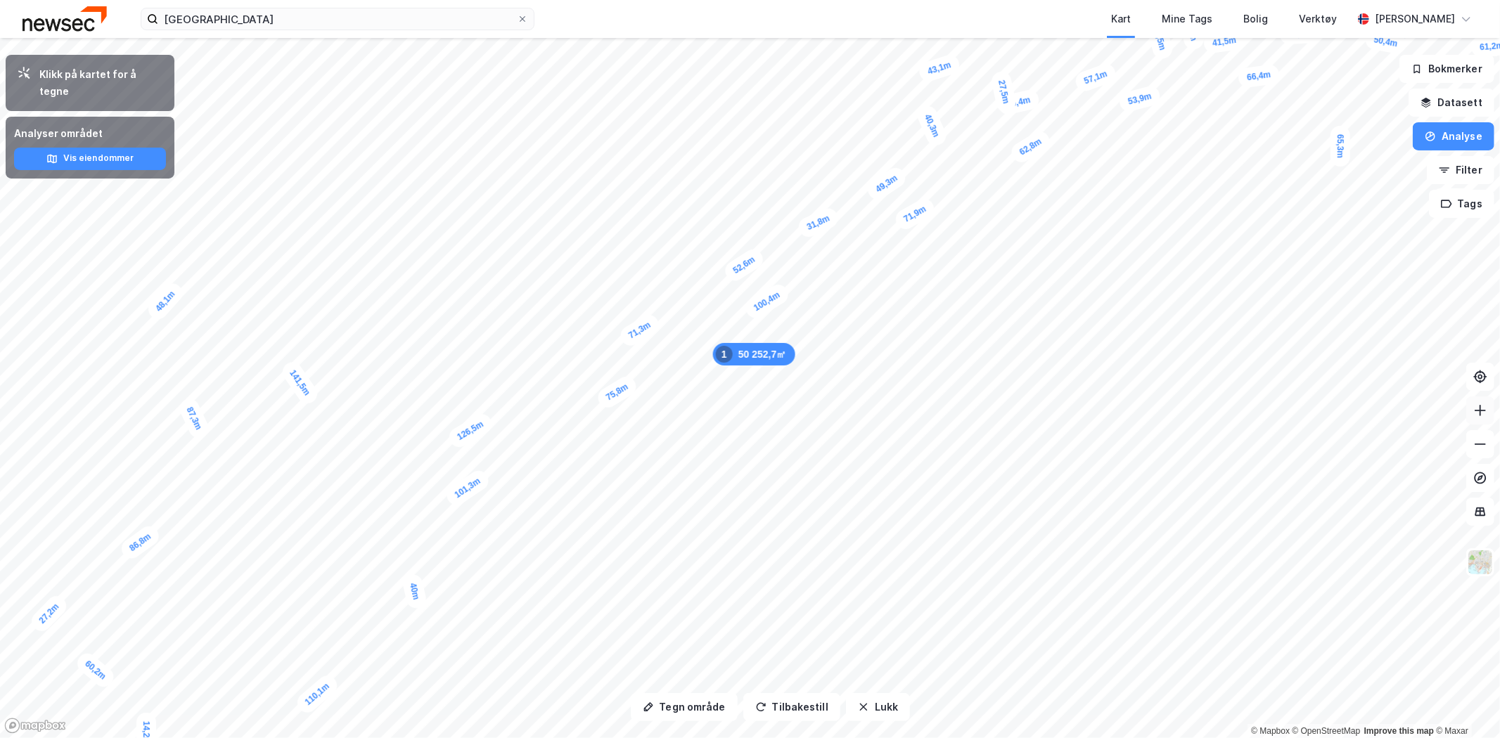
click at [1480, 408] on icon at bounding box center [1479, 410] width 1 height 11
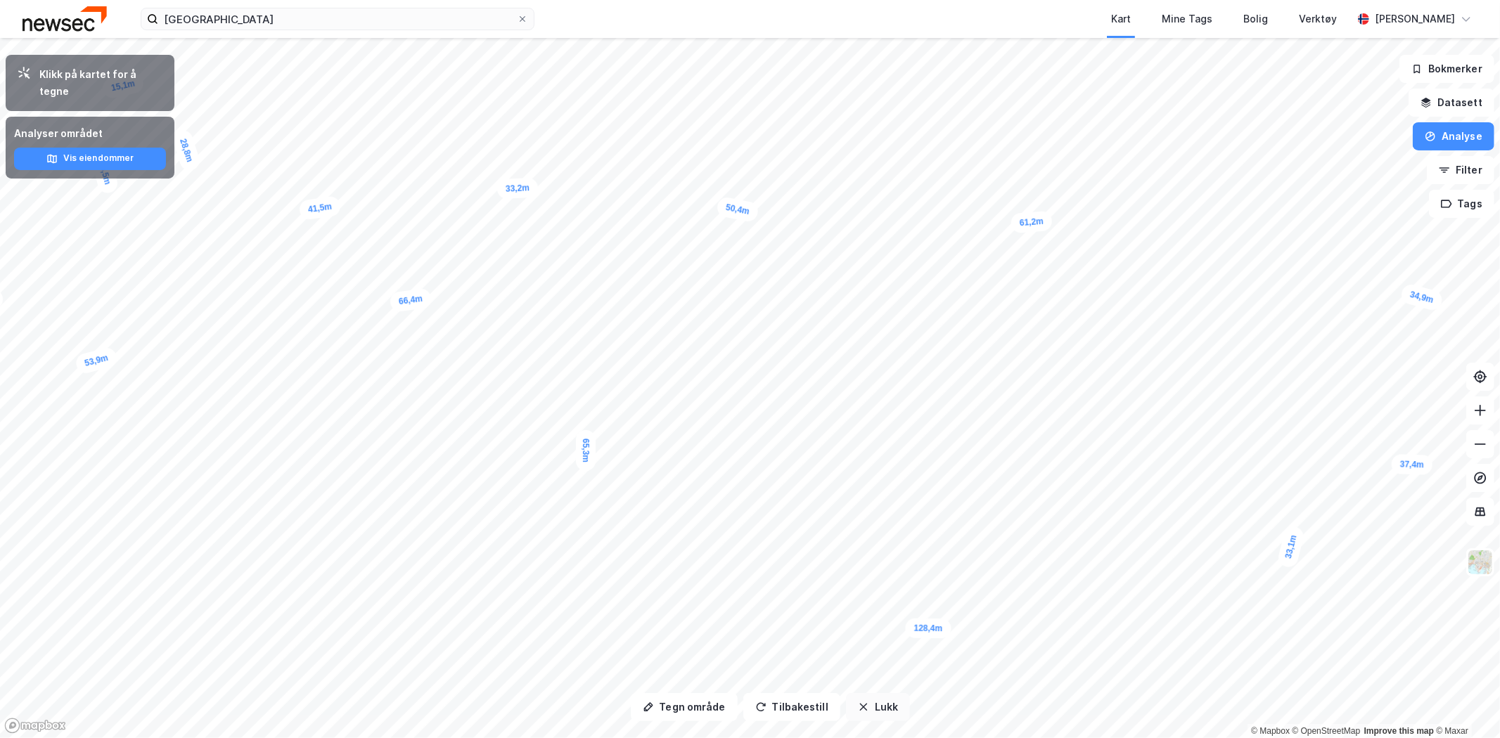
click at [886, 711] on button "Lukk" at bounding box center [878, 707] width 64 height 28
